Goal: Information Seeking & Learning: Learn about a topic

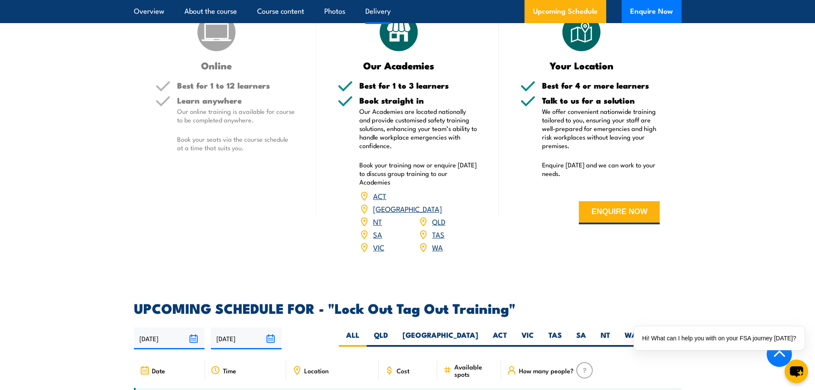
scroll to position [1370, 0]
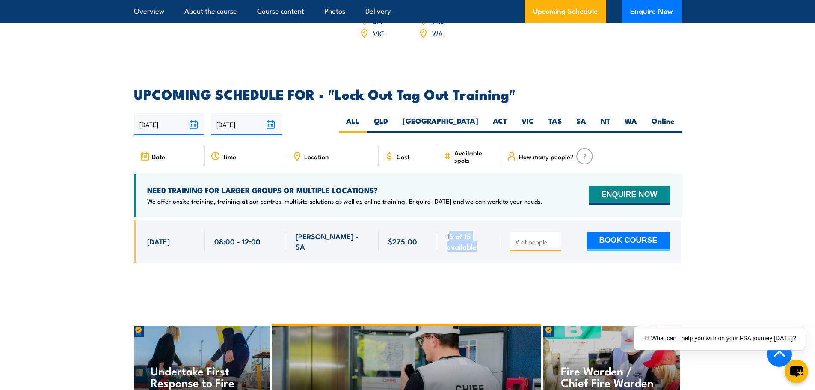
drag, startPoint x: 488, startPoint y: 232, endPoint x: 442, endPoint y: 252, distance: 50.1
click at [451, 220] on div "15 of 15 available" at bounding box center [469, 241] width 64 height 43
click at [442, 253] on div at bounding box center [408, 248] width 548 height 56
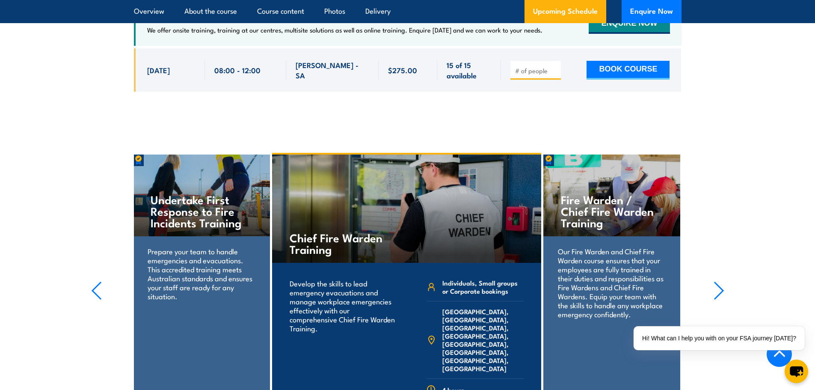
scroll to position [1627, 0]
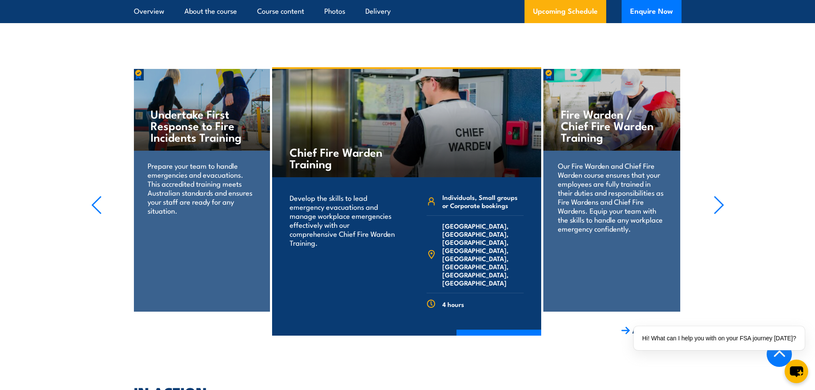
click at [720, 196] on icon "button" at bounding box center [719, 204] width 9 height 17
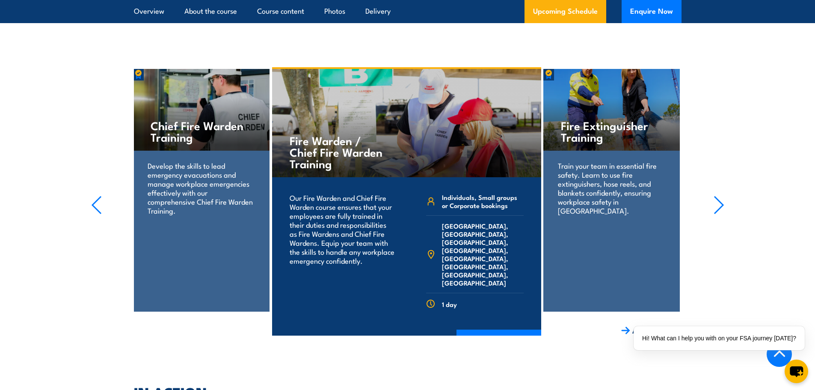
click at [721, 196] on icon "button" at bounding box center [719, 205] width 11 height 19
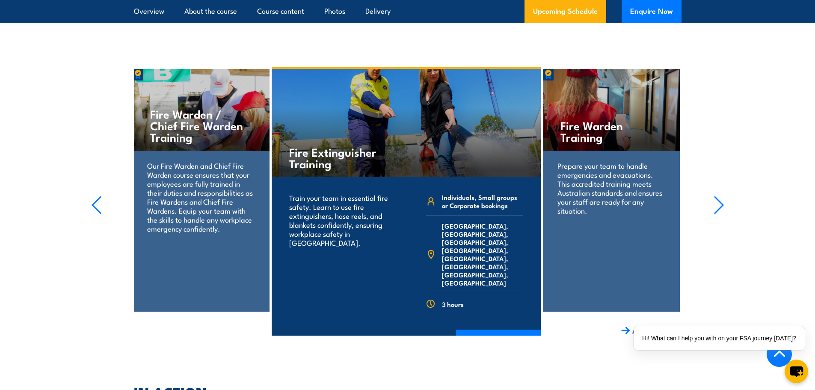
click at [723, 196] on icon "button" at bounding box center [719, 205] width 11 height 19
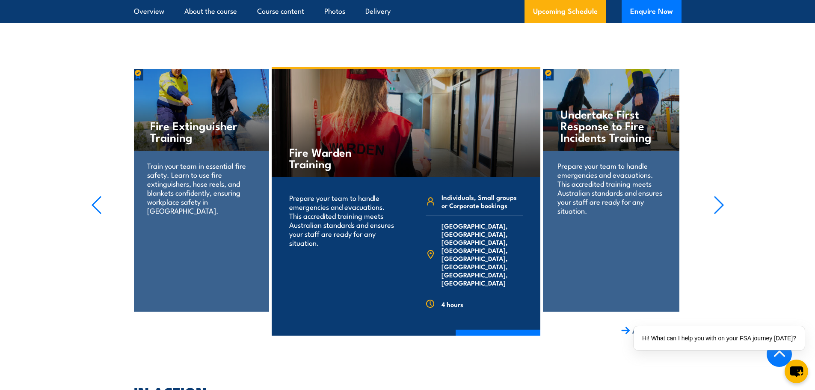
click at [724, 196] on icon "button" at bounding box center [719, 205] width 11 height 19
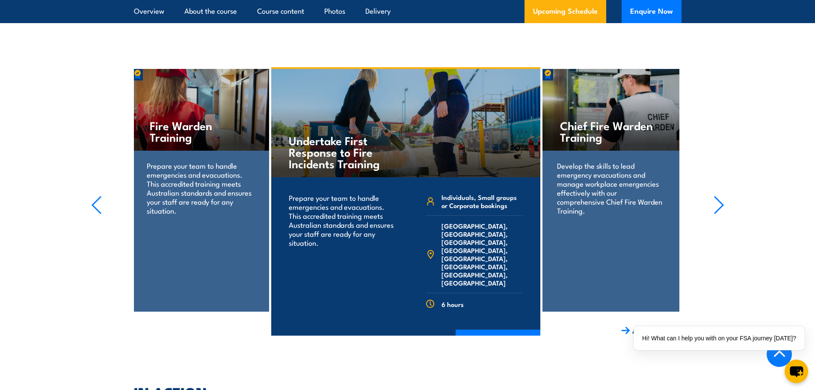
click at [724, 196] on icon "button" at bounding box center [719, 205] width 11 height 19
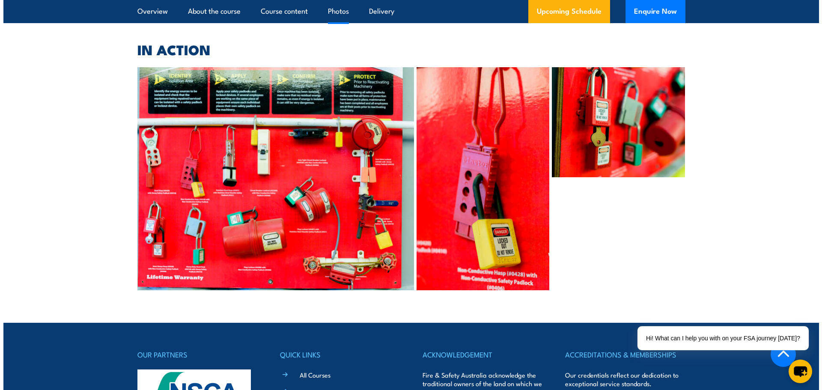
scroll to position [1926, 0]
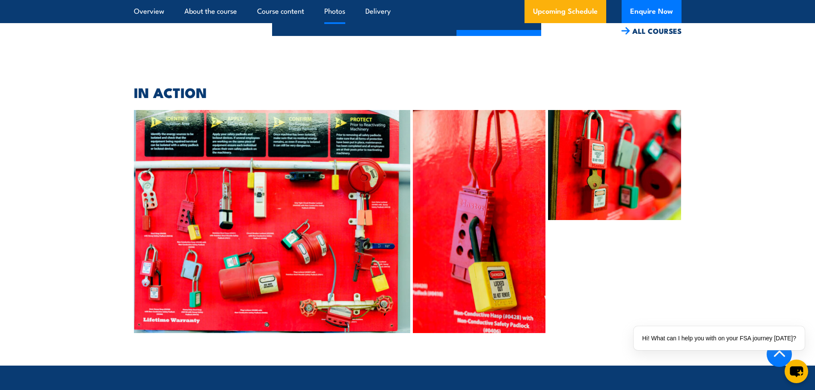
click at [174, 134] on img at bounding box center [272, 221] width 277 height 223
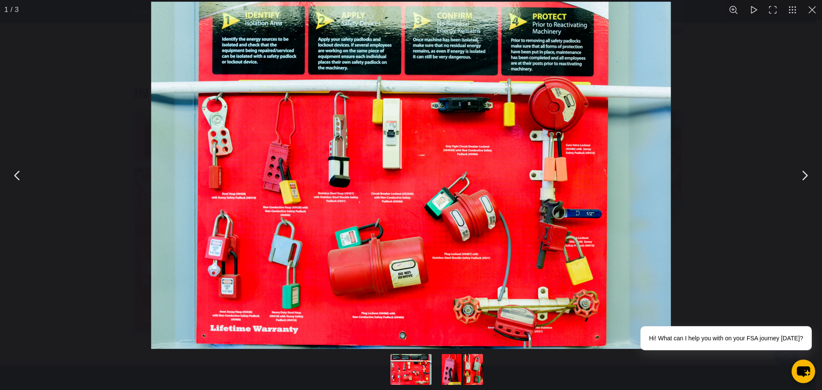
click at [803, 173] on button "You can close this modal content with the ESC key" at bounding box center [804, 175] width 21 height 21
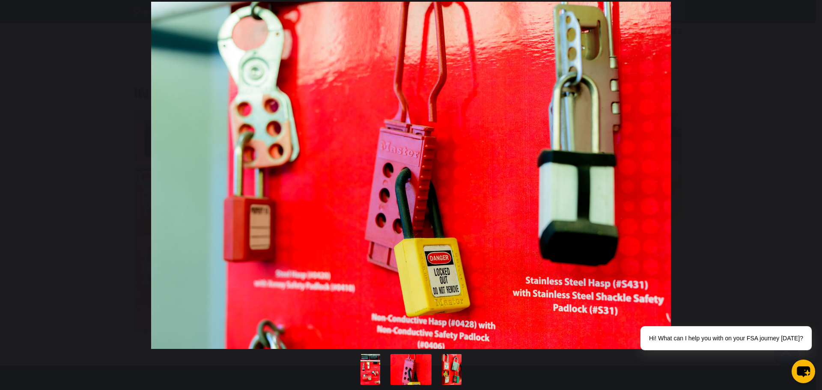
click at [803, 173] on button "You can close this modal content with the ESC key" at bounding box center [804, 175] width 21 height 21
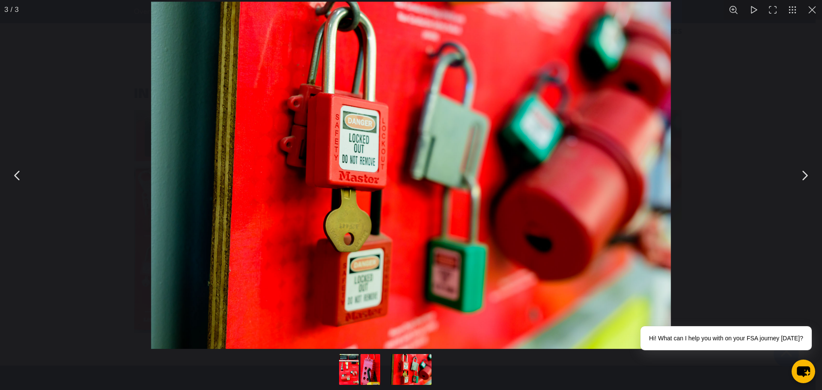
click at [804, 171] on button "You can close this modal content with the ESC key" at bounding box center [804, 175] width 21 height 21
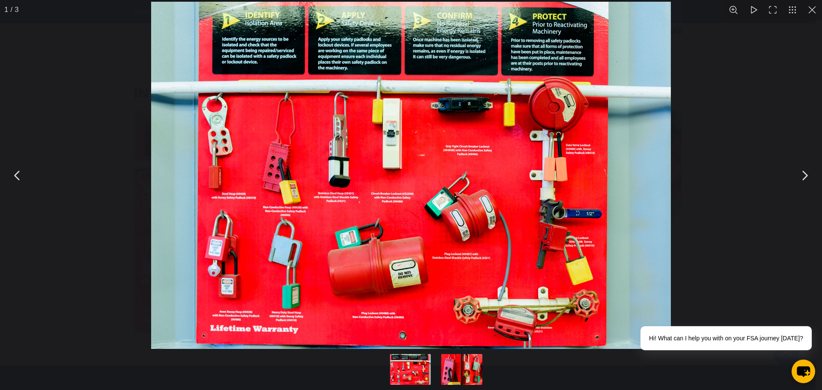
click at [803, 171] on button "You can close this modal content with the ESC key" at bounding box center [804, 175] width 21 height 21
